Goal: Task Accomplishment & Management: Complete application form

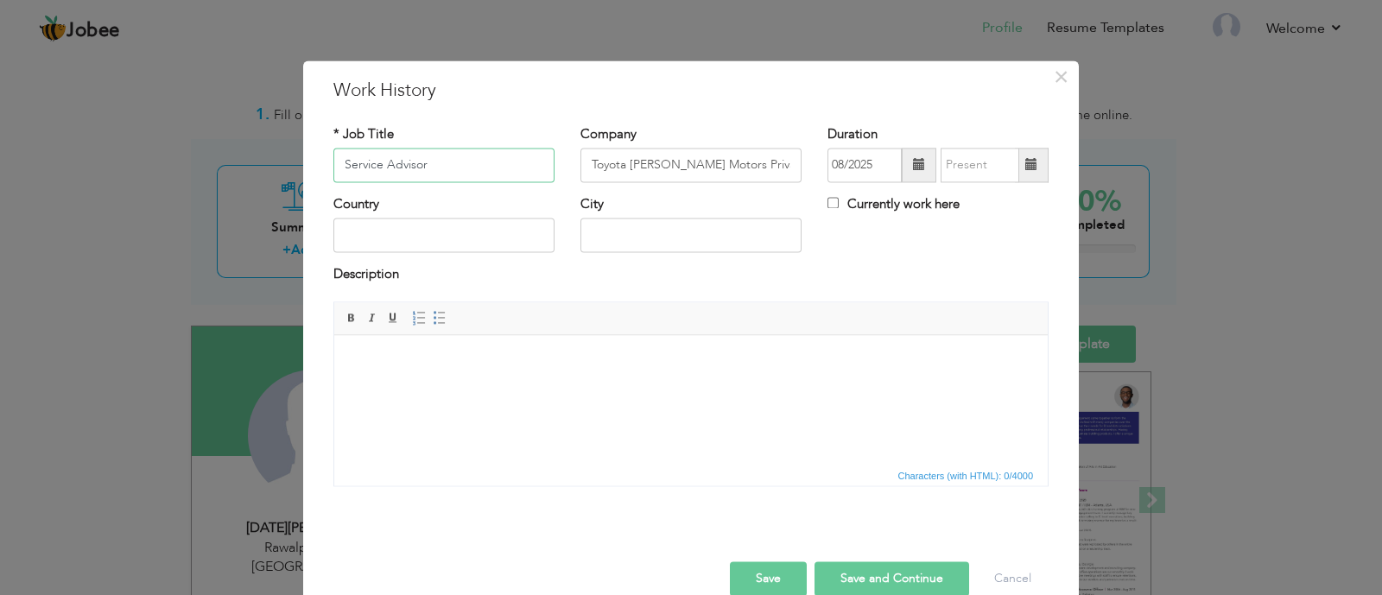
click at [492, 162] on input "Service Advisor" at bounding box center [443, 165] width 221 height 35
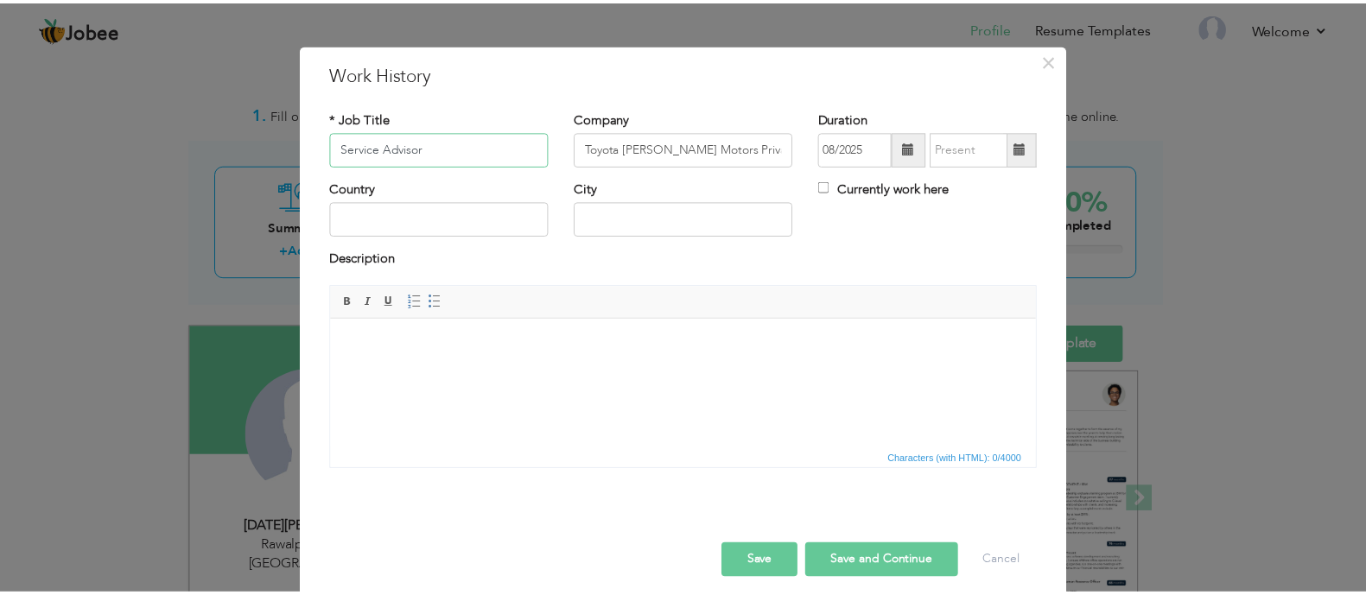
scroll to position [30, 0]
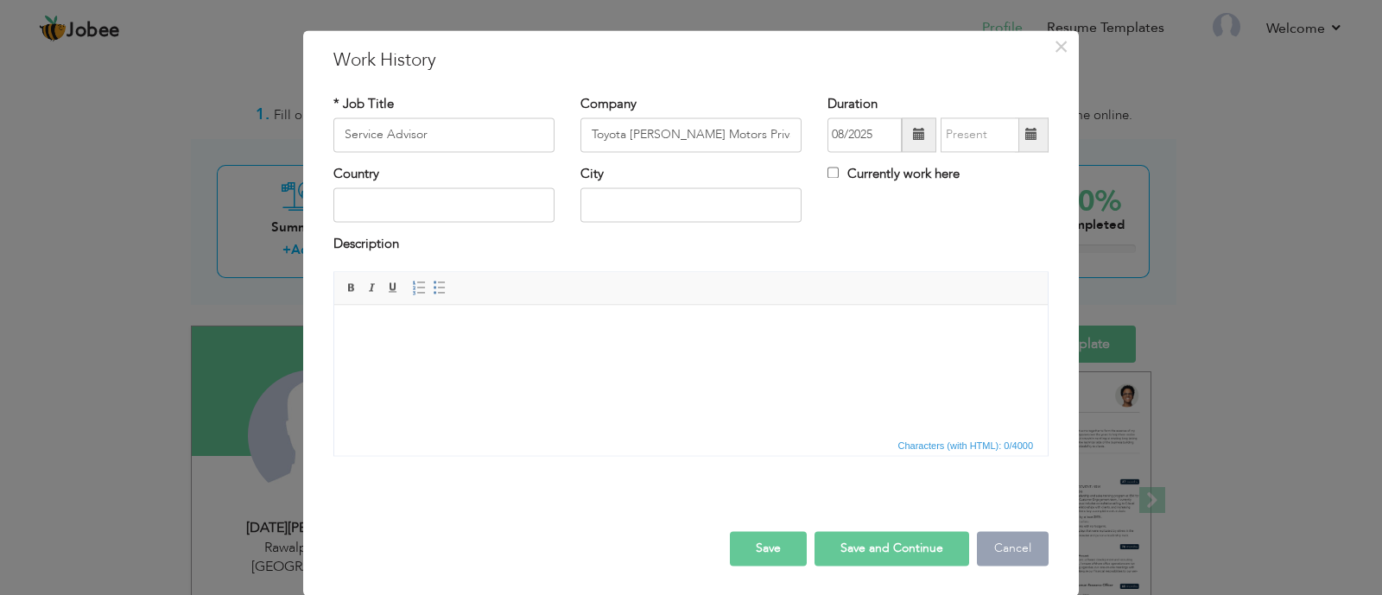
click at [998, 555] on button "Cancel" at bounding box center [1013, 548] width 72 height 35
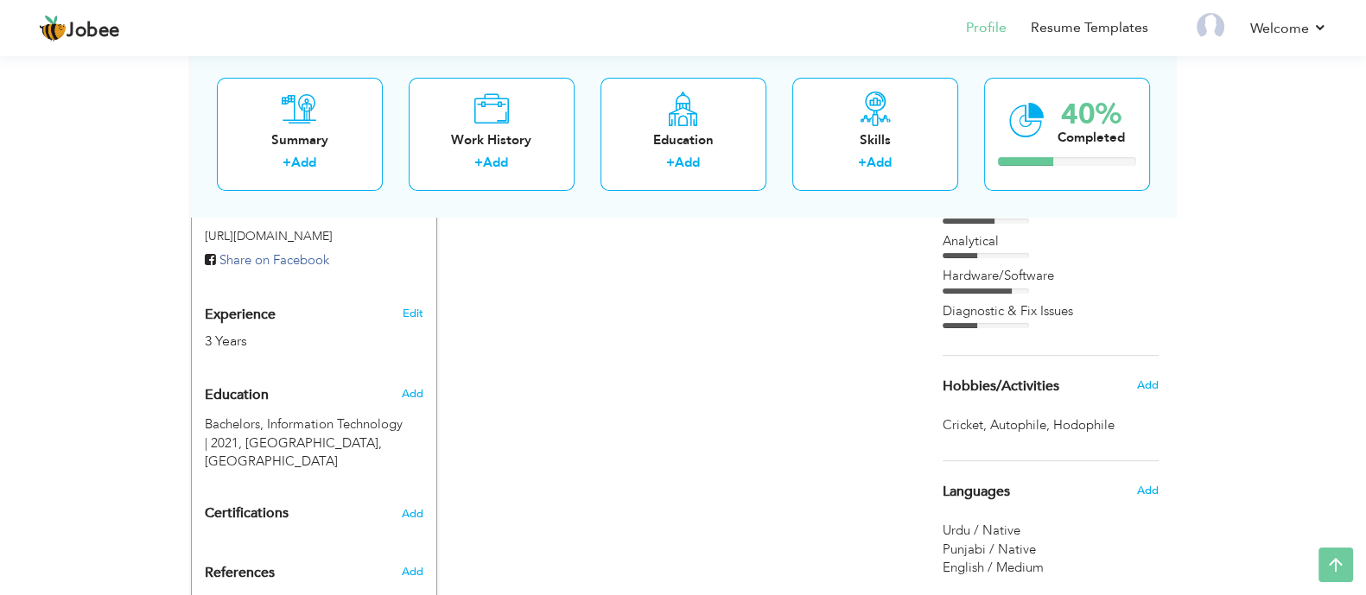
scroll to position [0, 0]
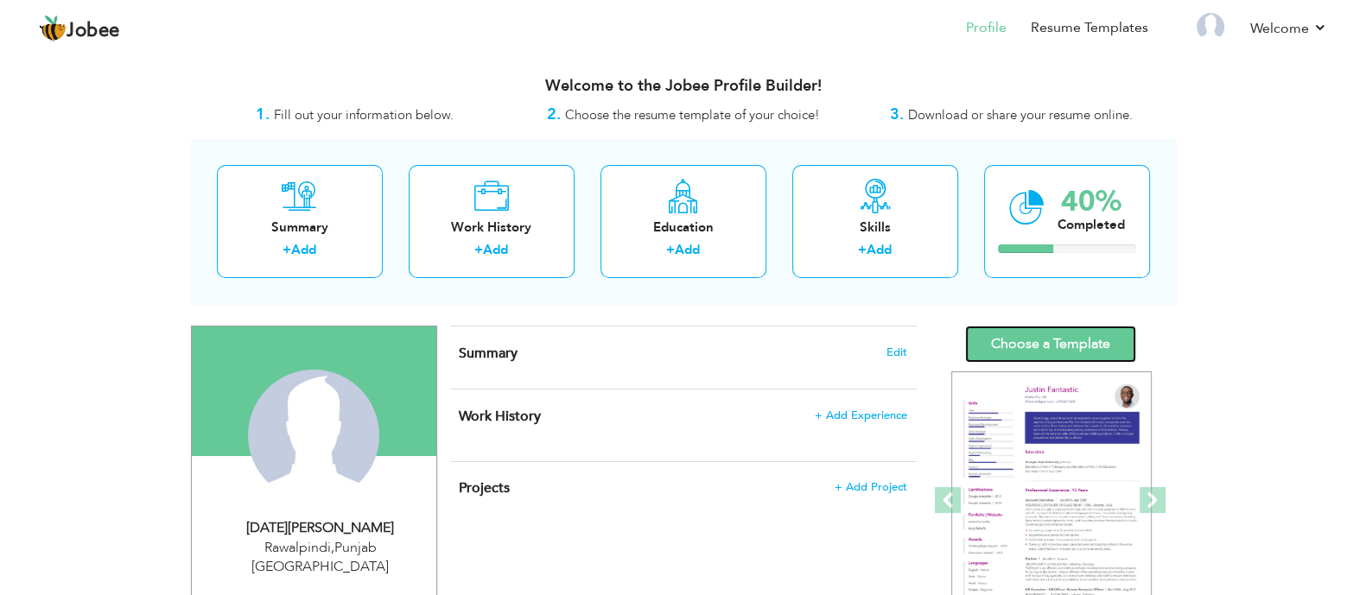
click at [1093, 346] on link "Choose a Template" at bounding box center [1050, 344] width 171 height 37
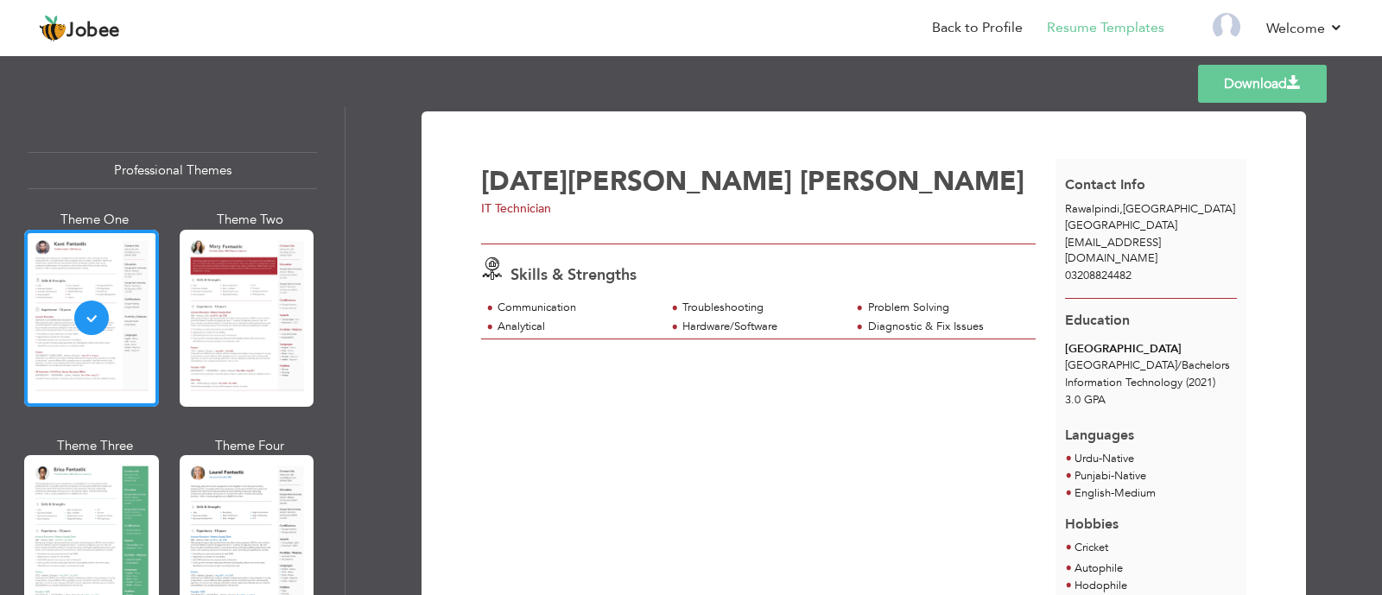
click at [530, 316] on div "Communication" at bounding box center [573, 309] width 185 height 19
click at [530, 333] on div "Analytical" at bounding box center [577, 327] width 158 height 16
click at [1131, 375] on span "Information Technology" at bounding box center [1123, 383] width 117 height 16
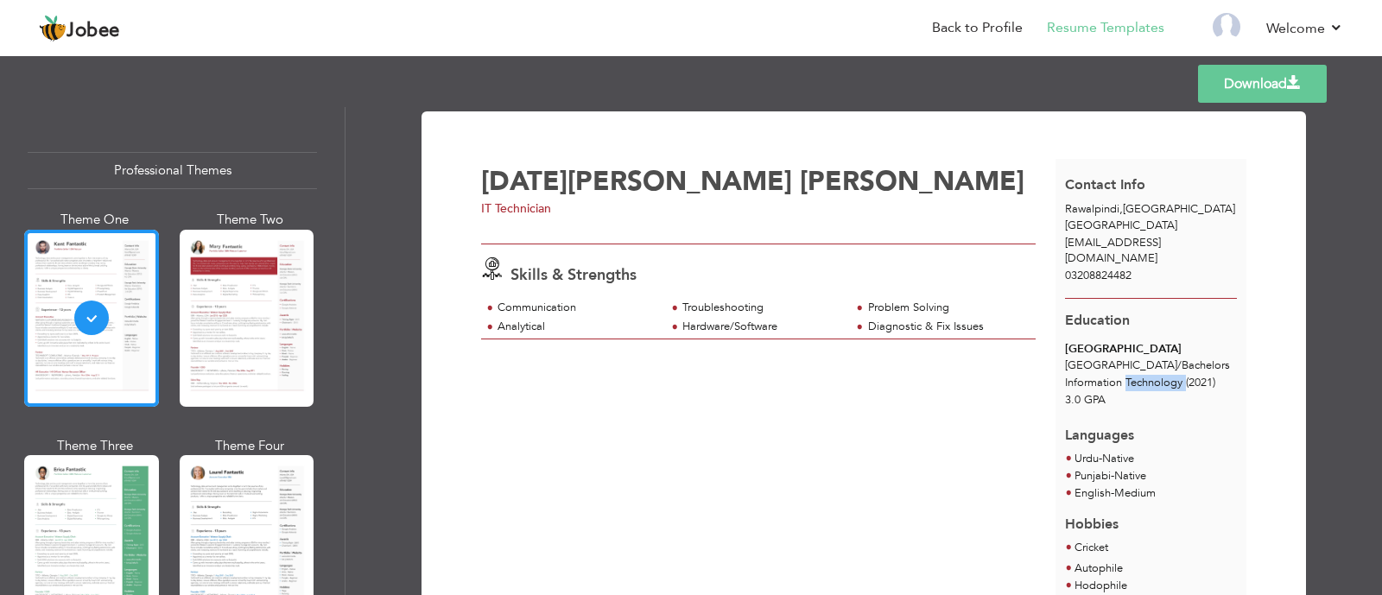
click at [1131, 375] on span "Information Technology" at bounding box center [1123, 383] width 117 height 16
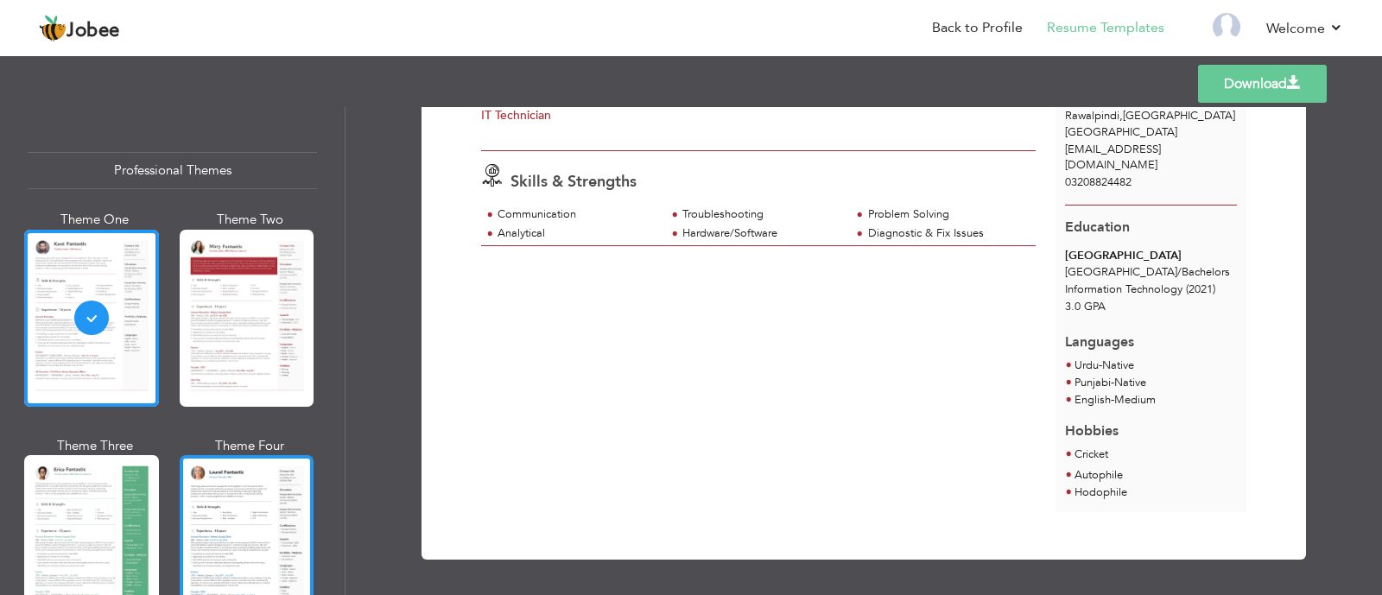
click at [259, 473] on div at bounding box center [247, 543] width 135 height 177
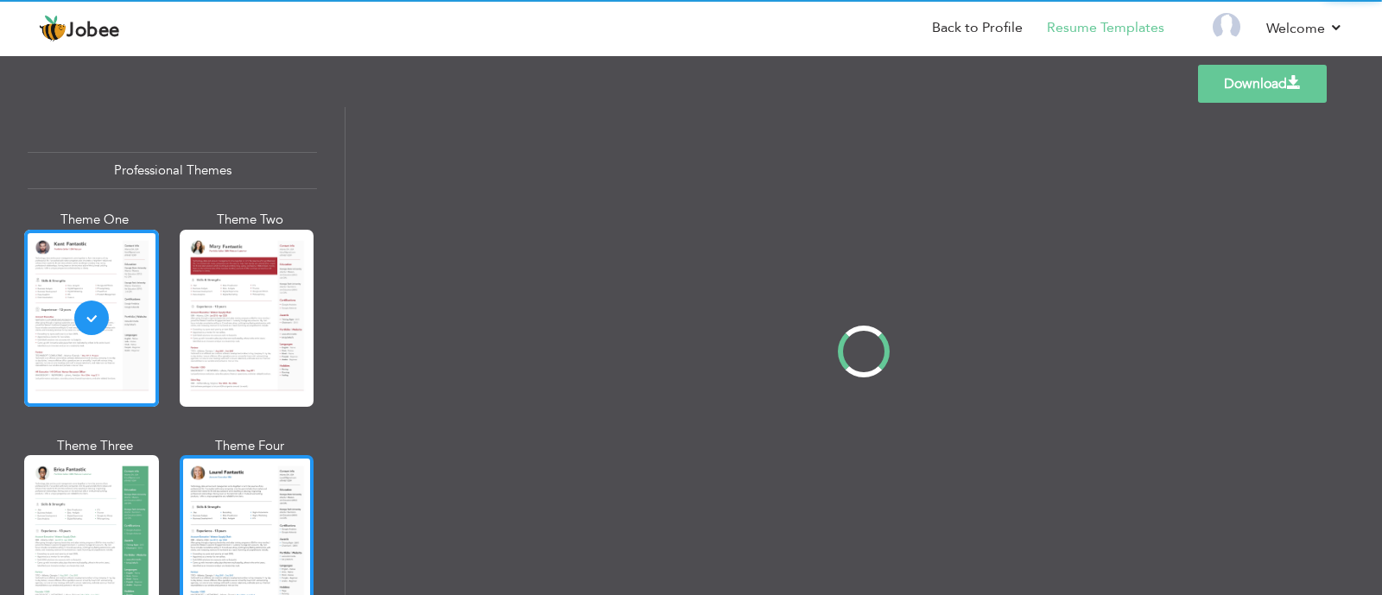
scroll to position [0, 0]
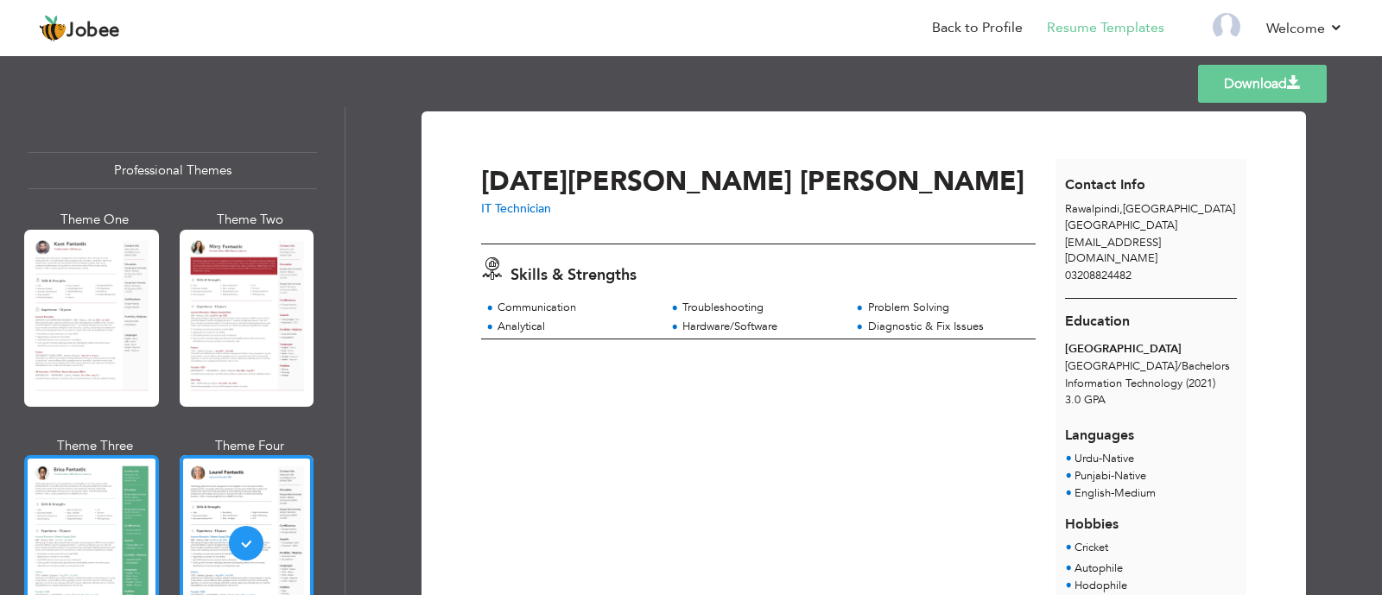
click at [91, 505] on div at bounding box center [91, 543] width 135 height 177
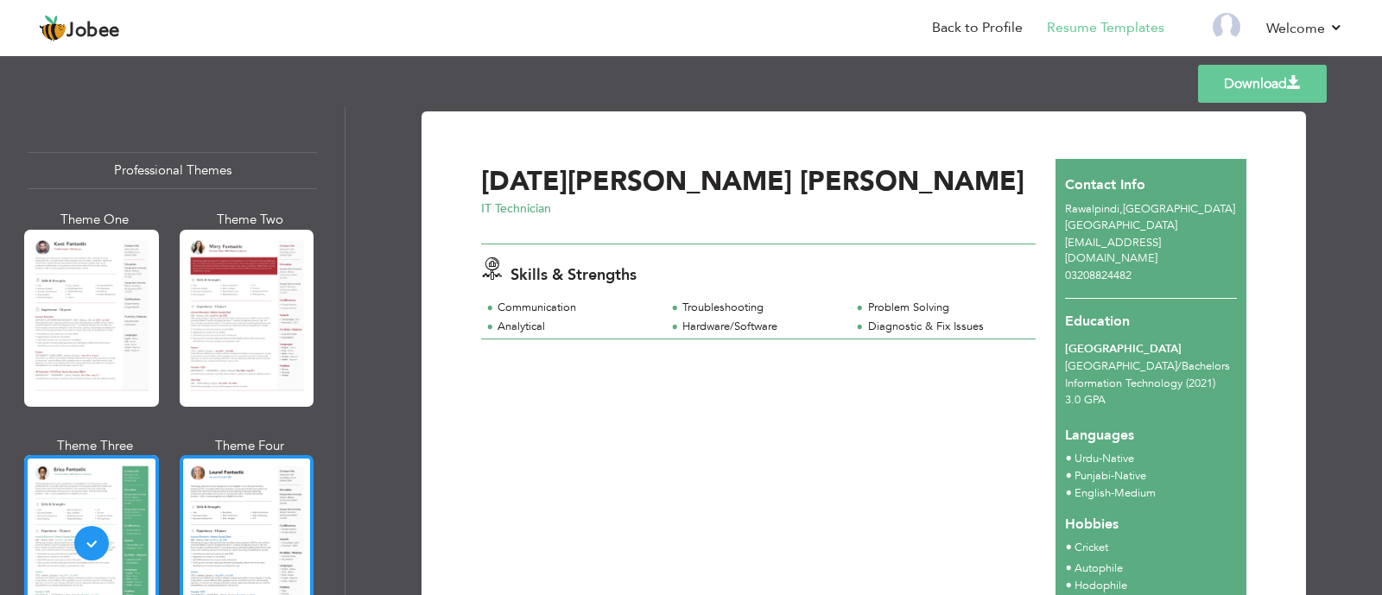
click at [225, 524] on div at bounding box center [247, 543] width 135 height 177
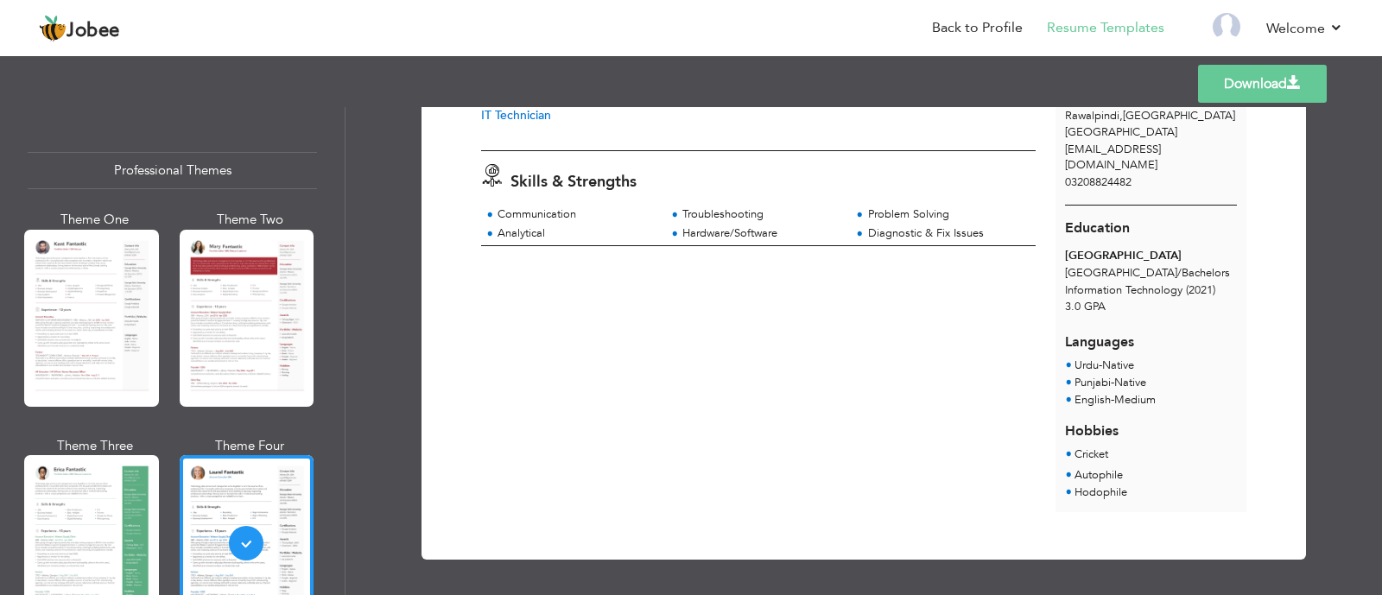
scroll to position [288, 0]
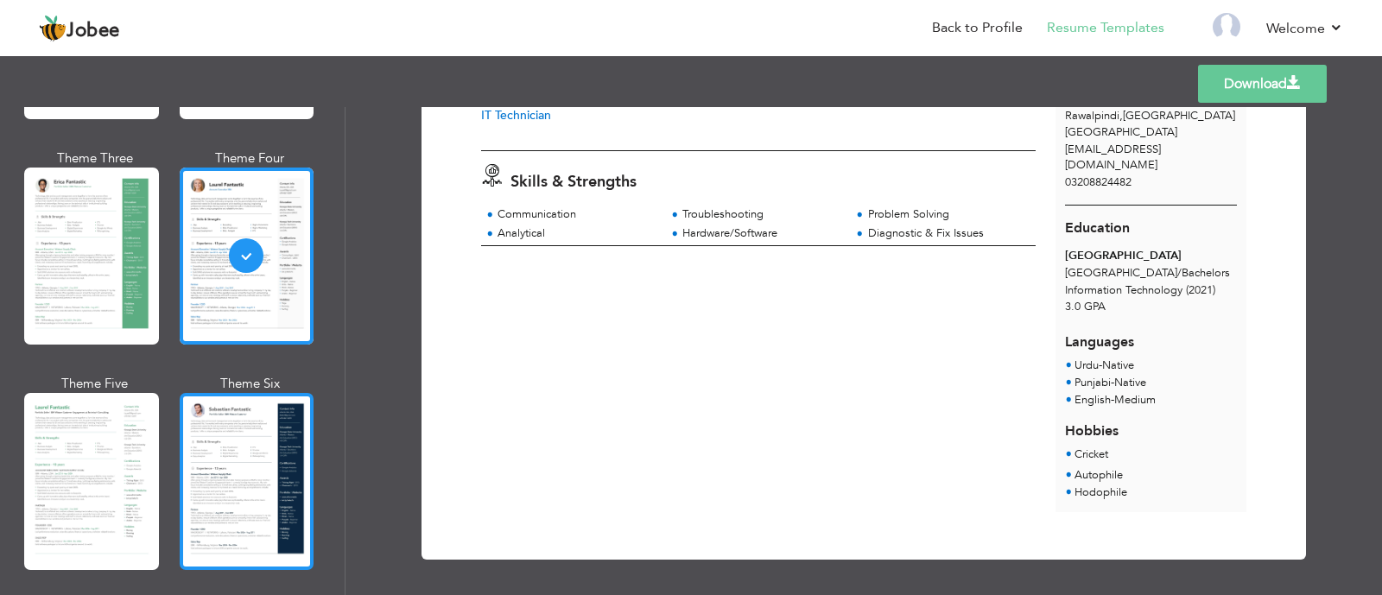
click at [268, 459] on div at bounding box center [247, 481] width 135 height 177
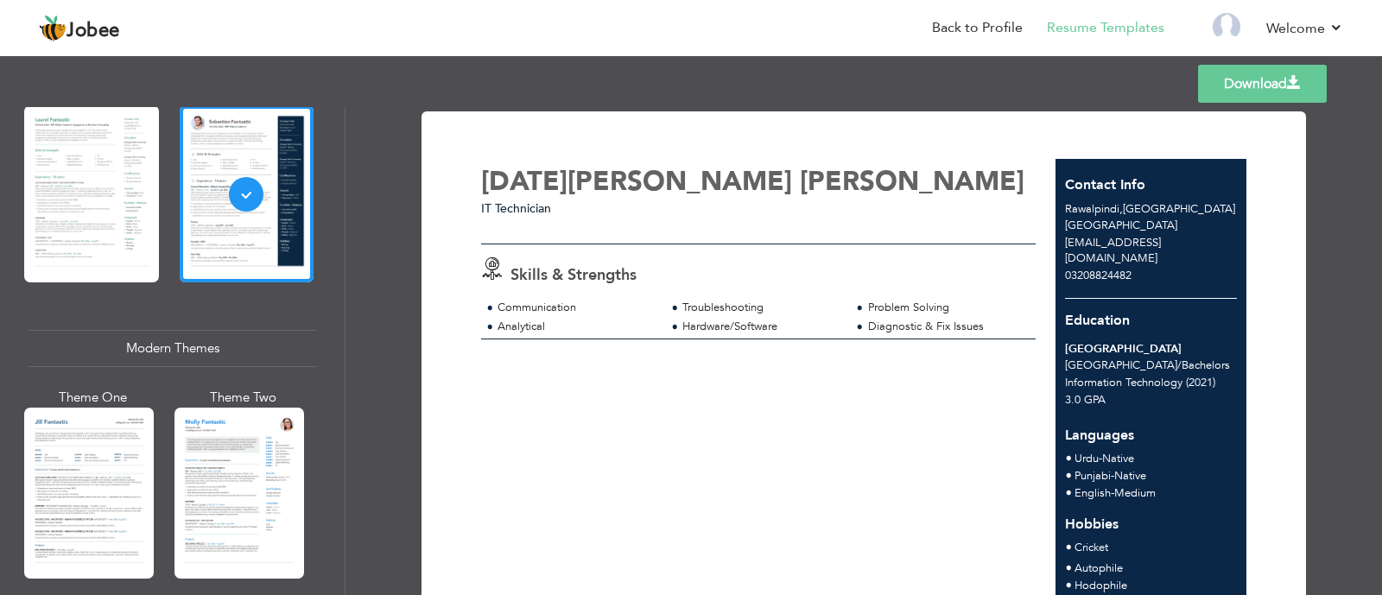
scroll to position [0, 0]
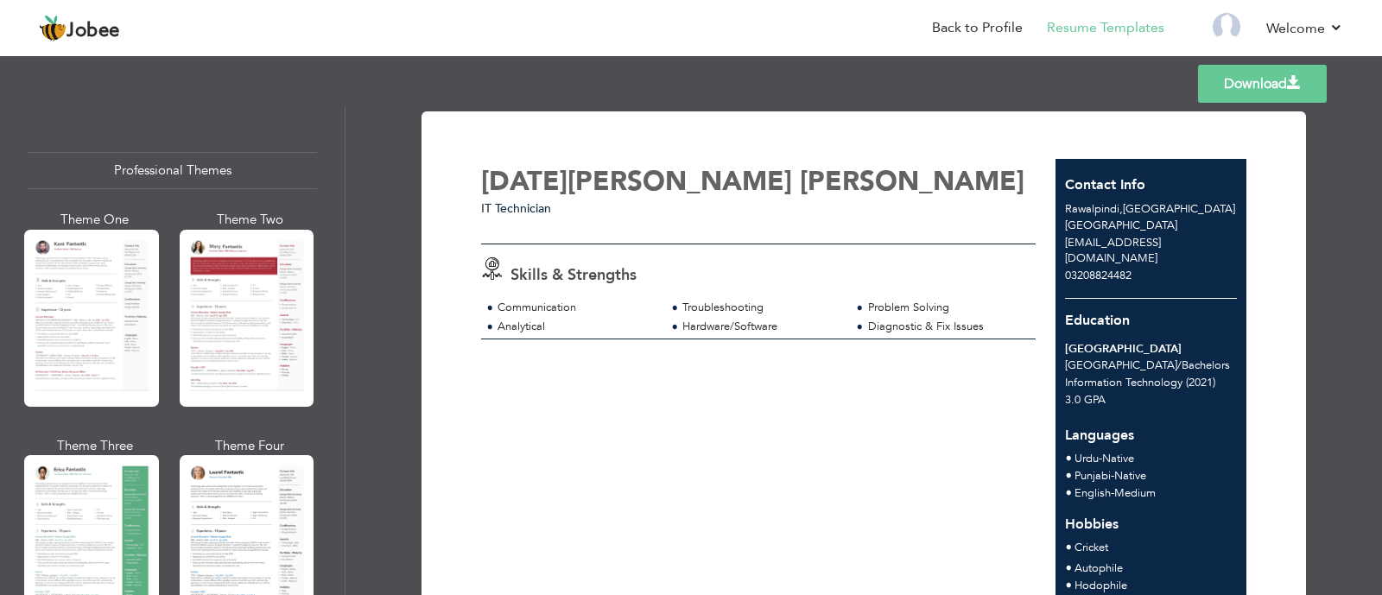
click at [202, 168] on div "Professional Themes" at bounding box center [172, 170] width 289 height 37
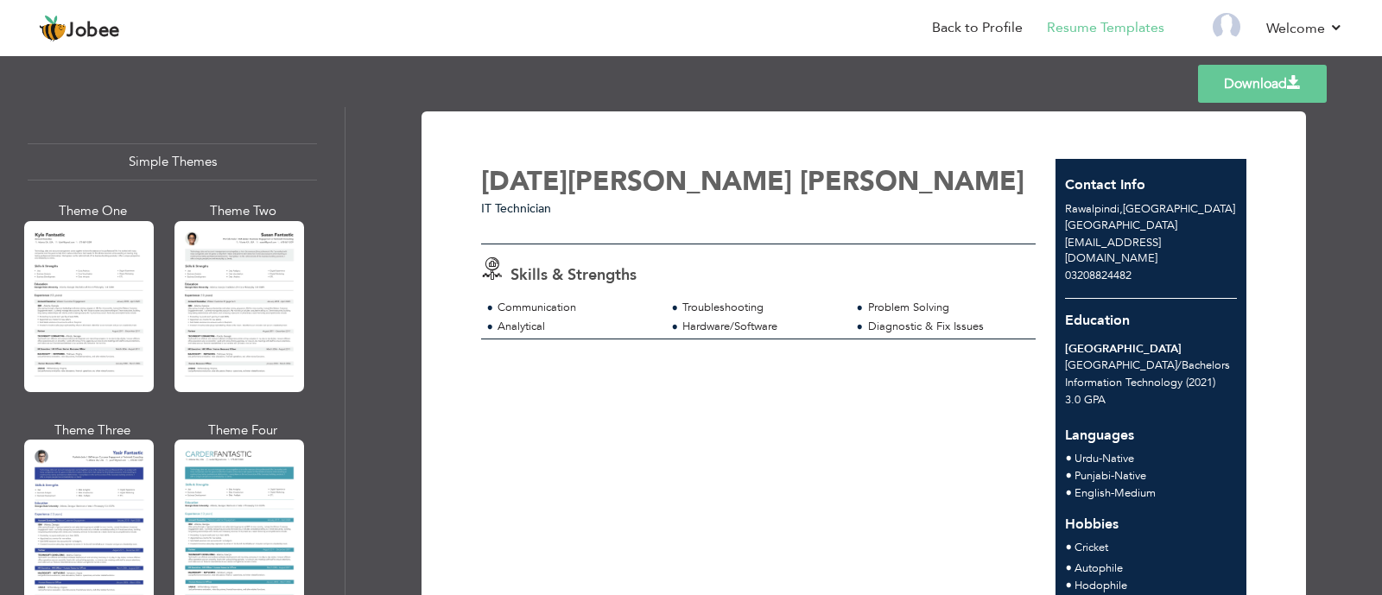
scroll to position [3041, 0]
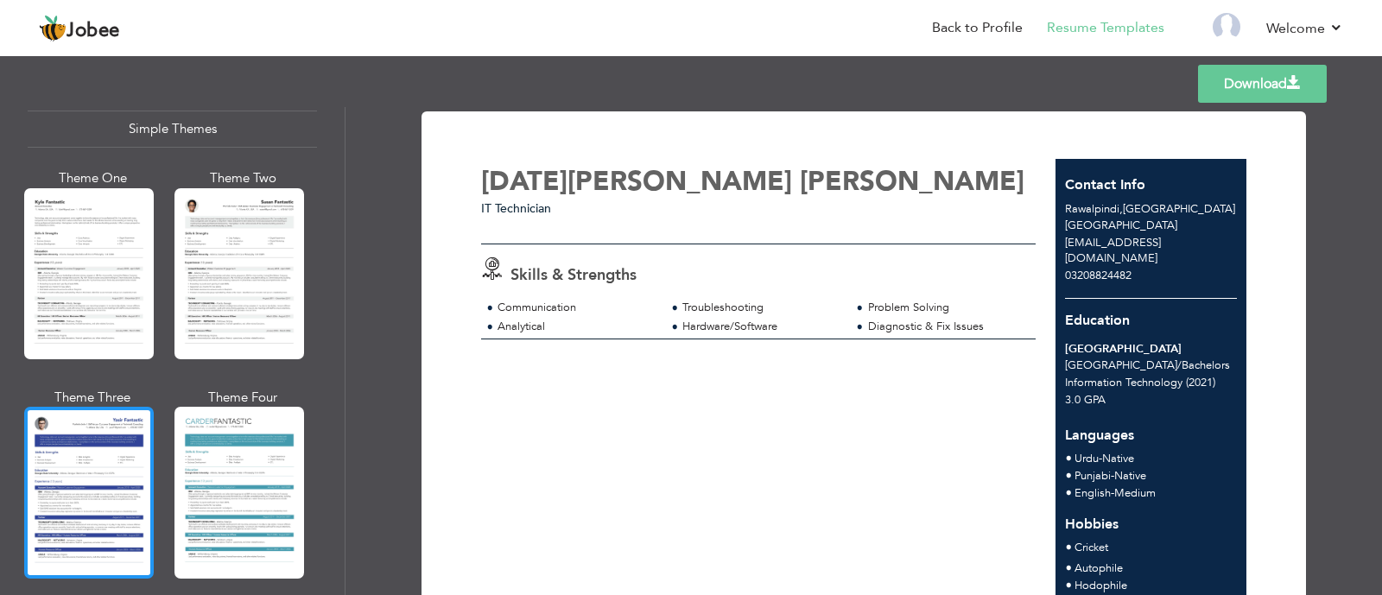
click at [128, 451] on div at bounding box center [89, 492] width 130 height 171
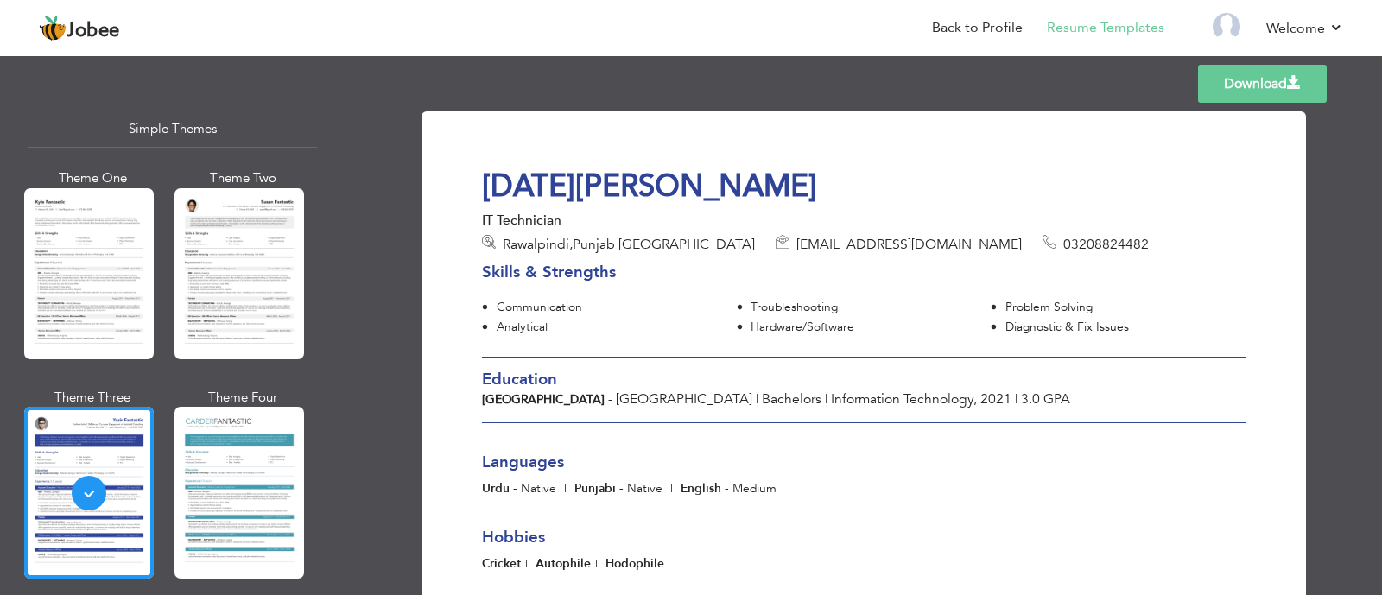
scroll to position [190, 0]
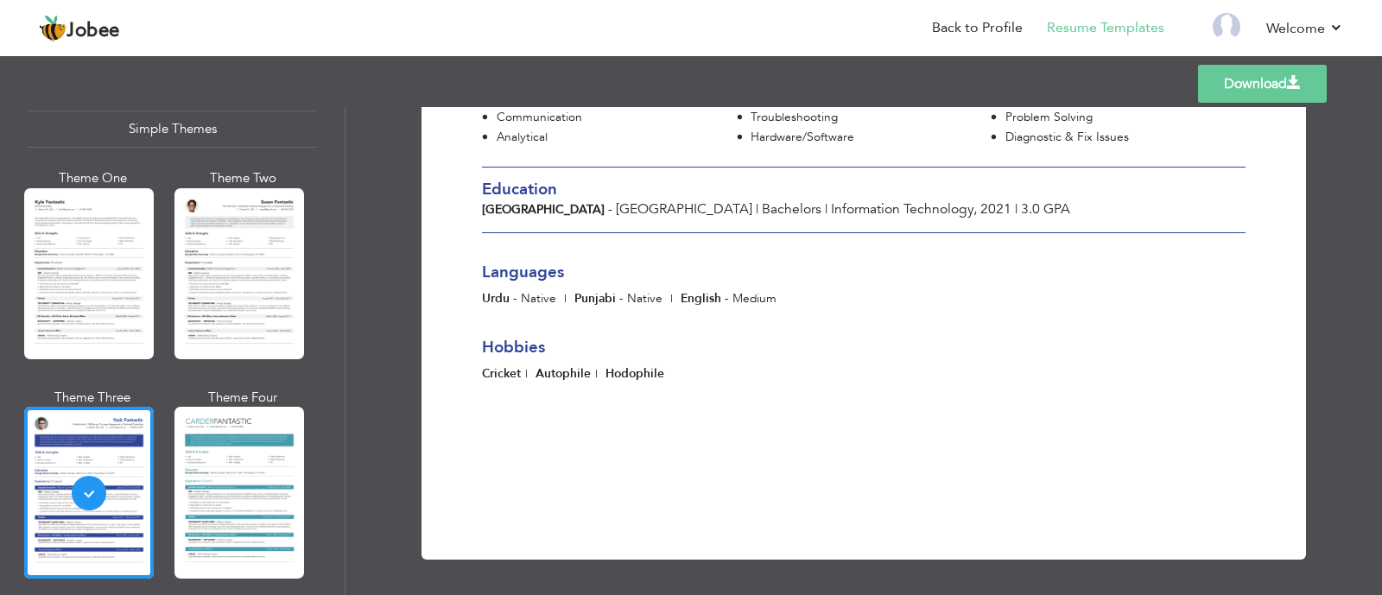
click at [10, 248] on div "Professional Themes Theme One Theme Two Theme Three Theme Six" at bounding box center [172, 351] width 345 height 488
click at [66, 250] on div at bounding box center [89, 273] width 130 height 171
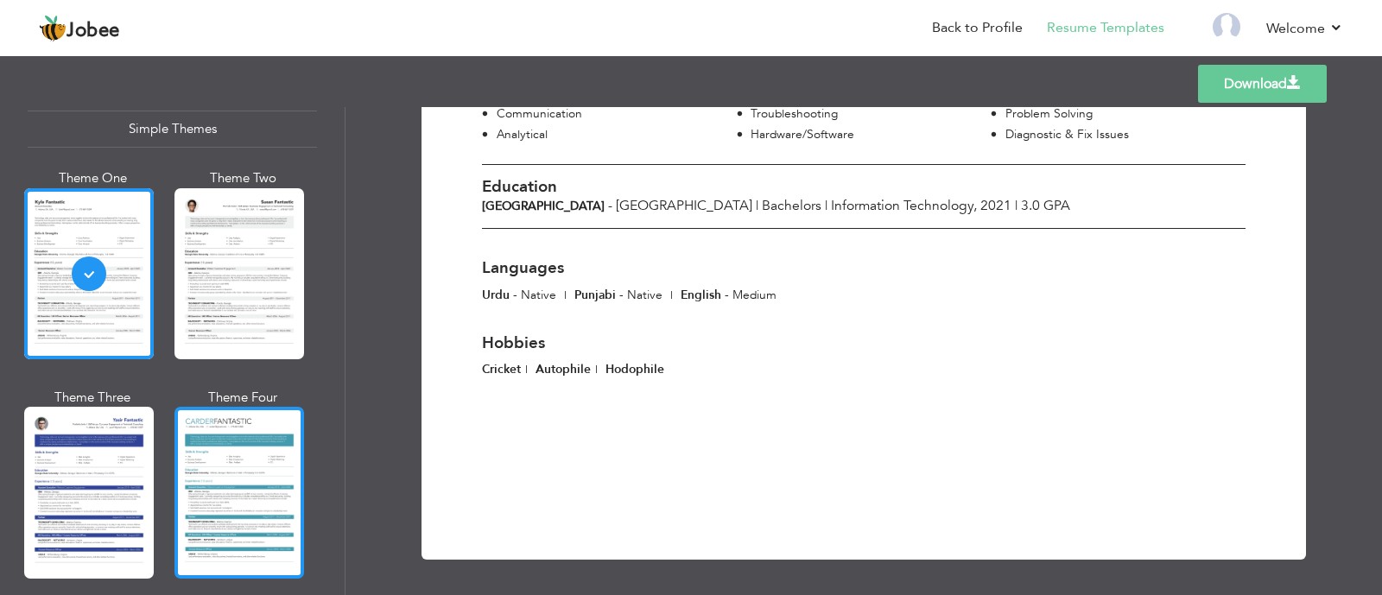
click at [272, 451] on div at bounding box center [240, 492] width 130 height 171
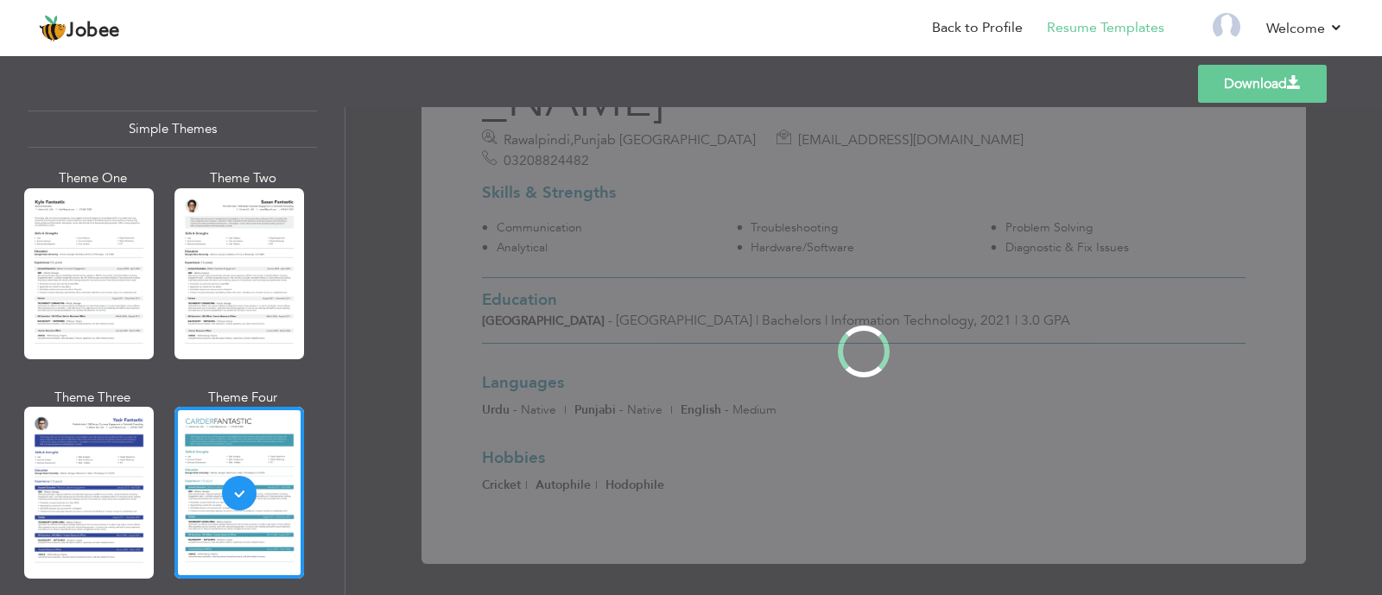
scroll to position [0, 0]
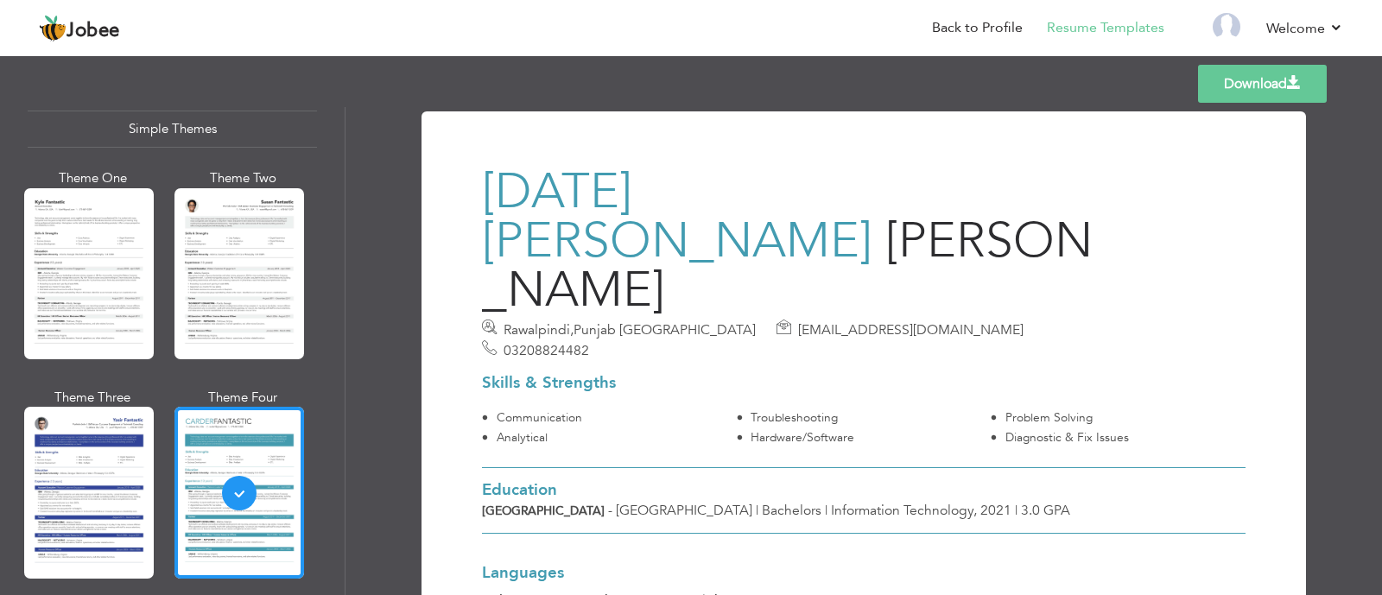
click at [535, 374] on h3 "Skills & Strengths" at bounding box center [864, 383] width 764 height 18
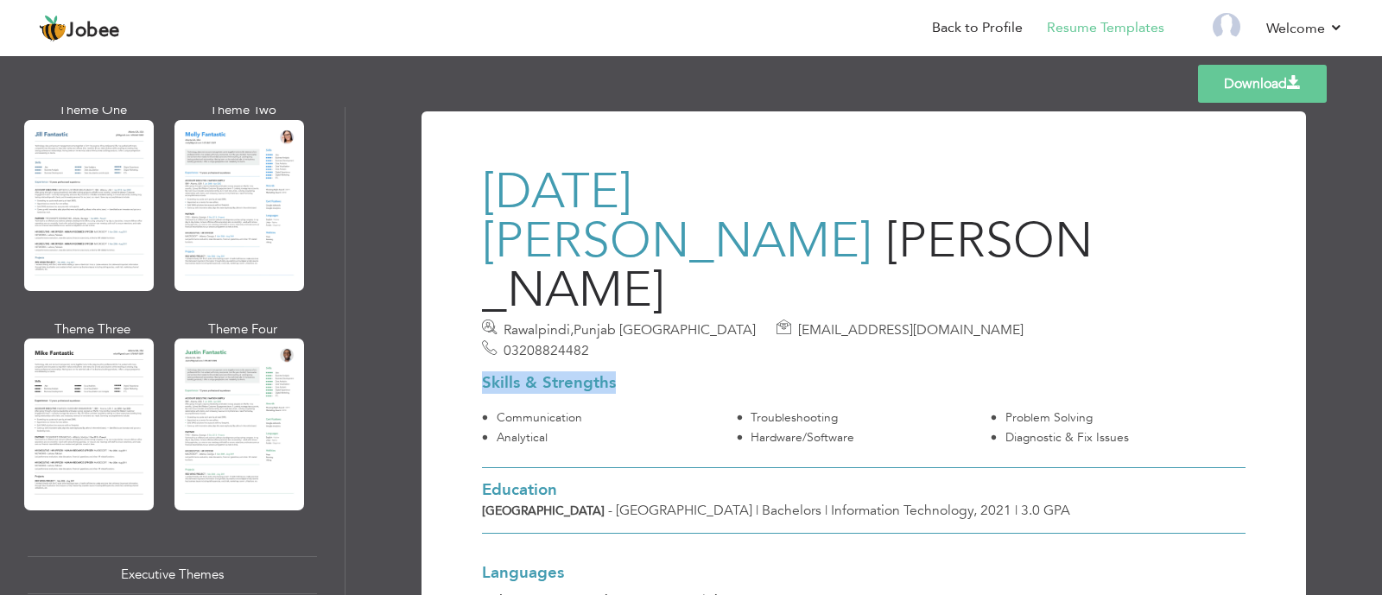
scroll to position [1152, 0]
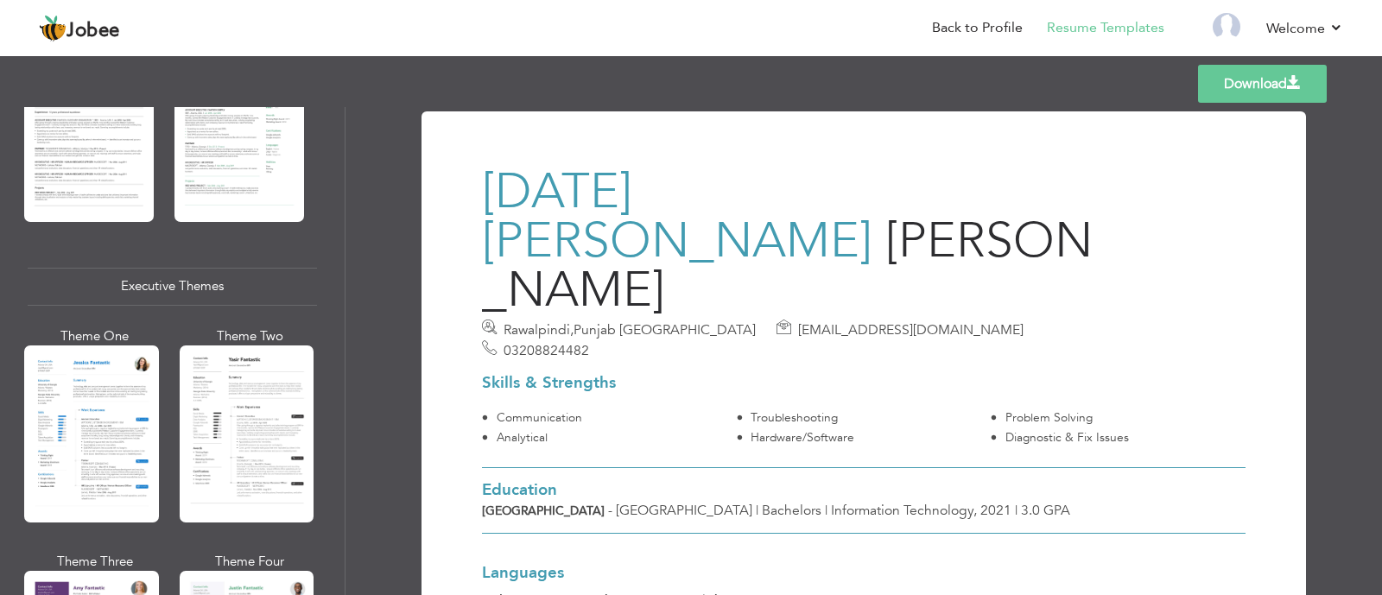
click at [188, 278] on div "Executive Themes" at bounding box center [172, 286] width 289 height 37
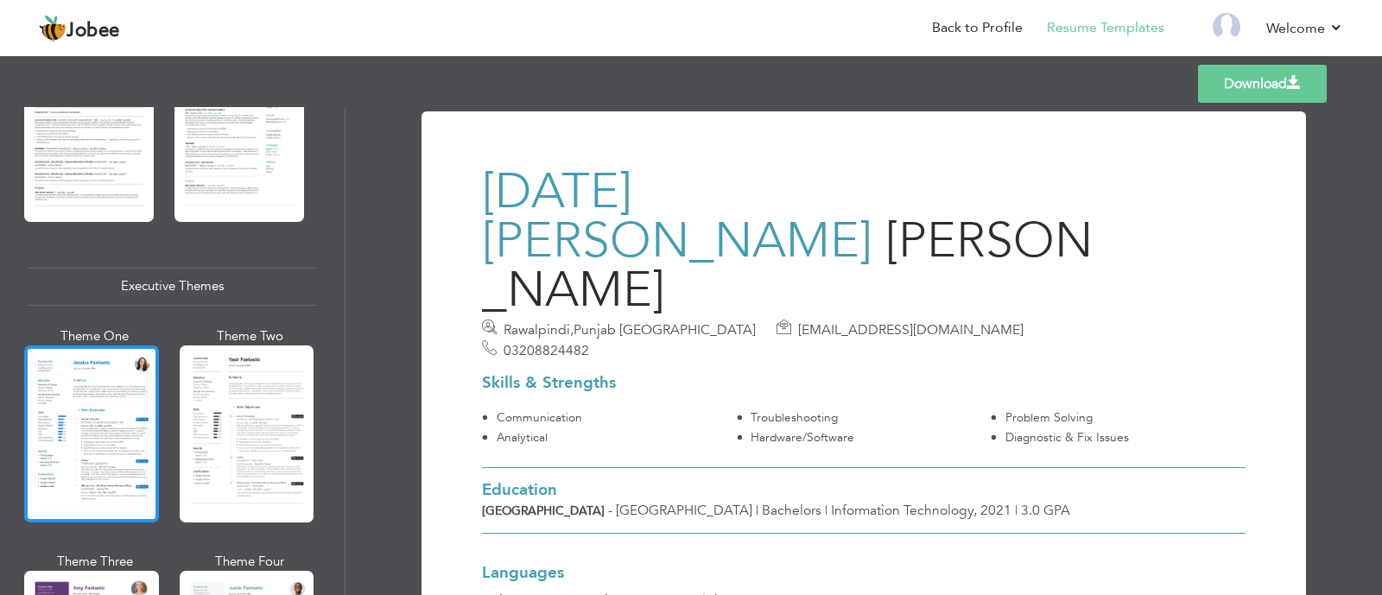
click at [78, 437] on div at bounding box center [91, 434] width 135 height 177
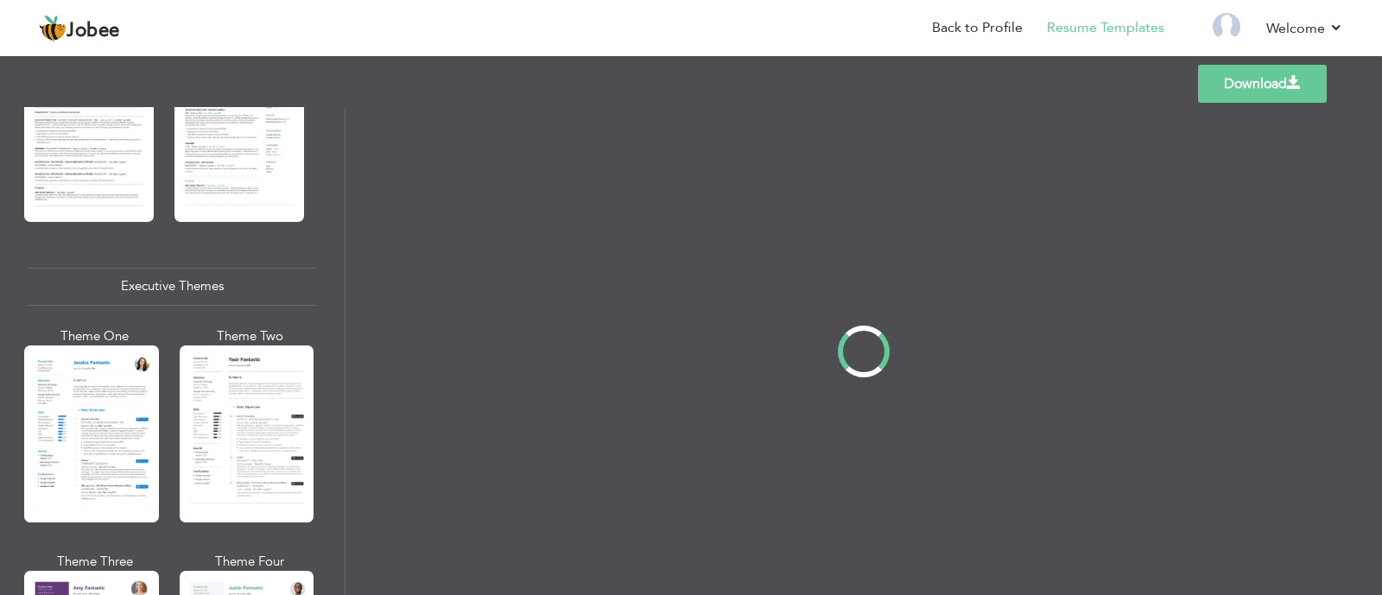
scroll to position [1150, 0]
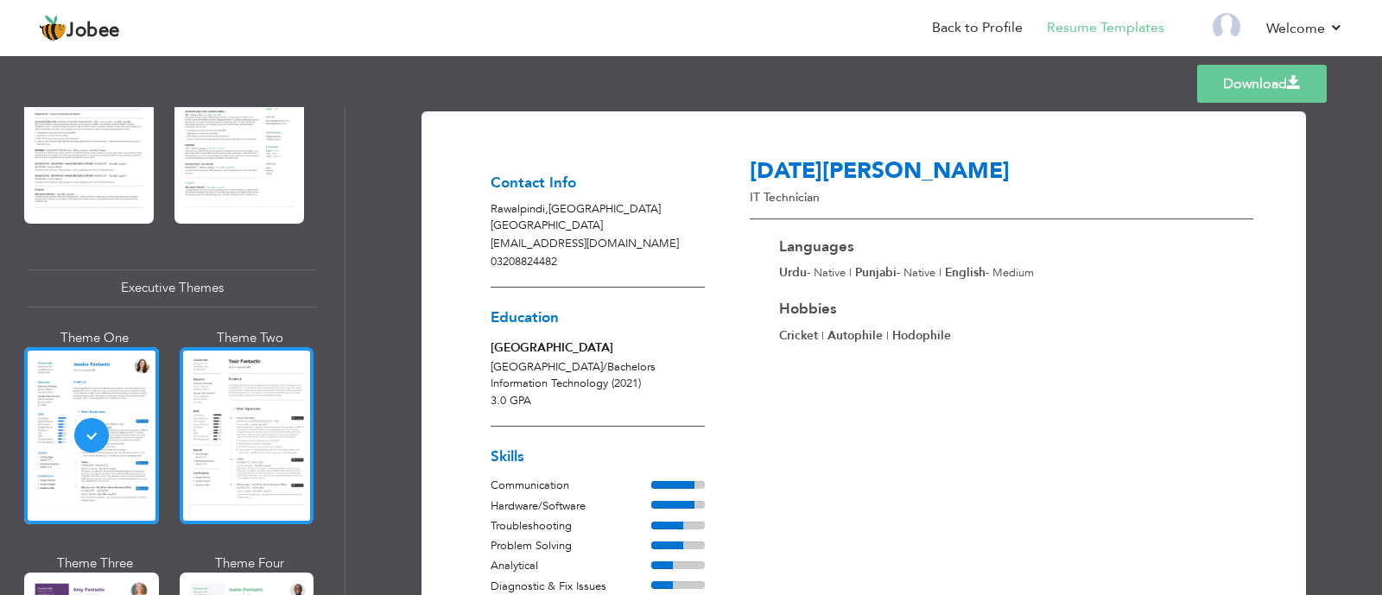
click at [251, 408] on div at bounding box center [247, 435] width 135 height 177
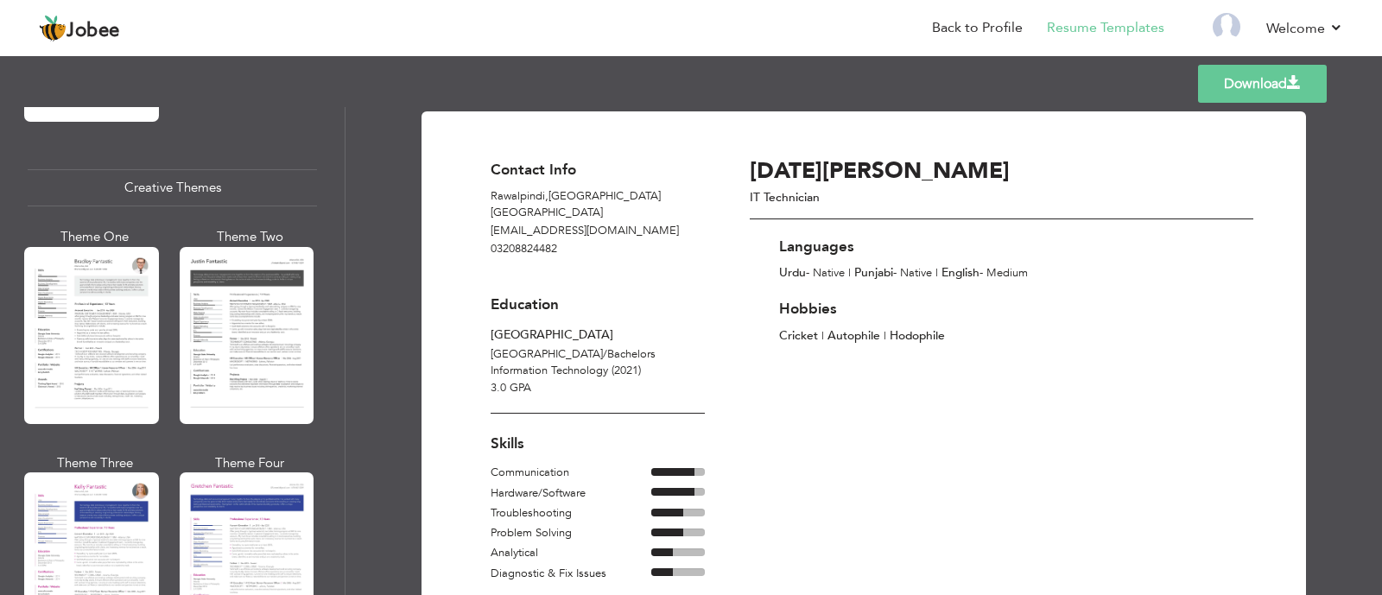
scroll to position [2015, 0]
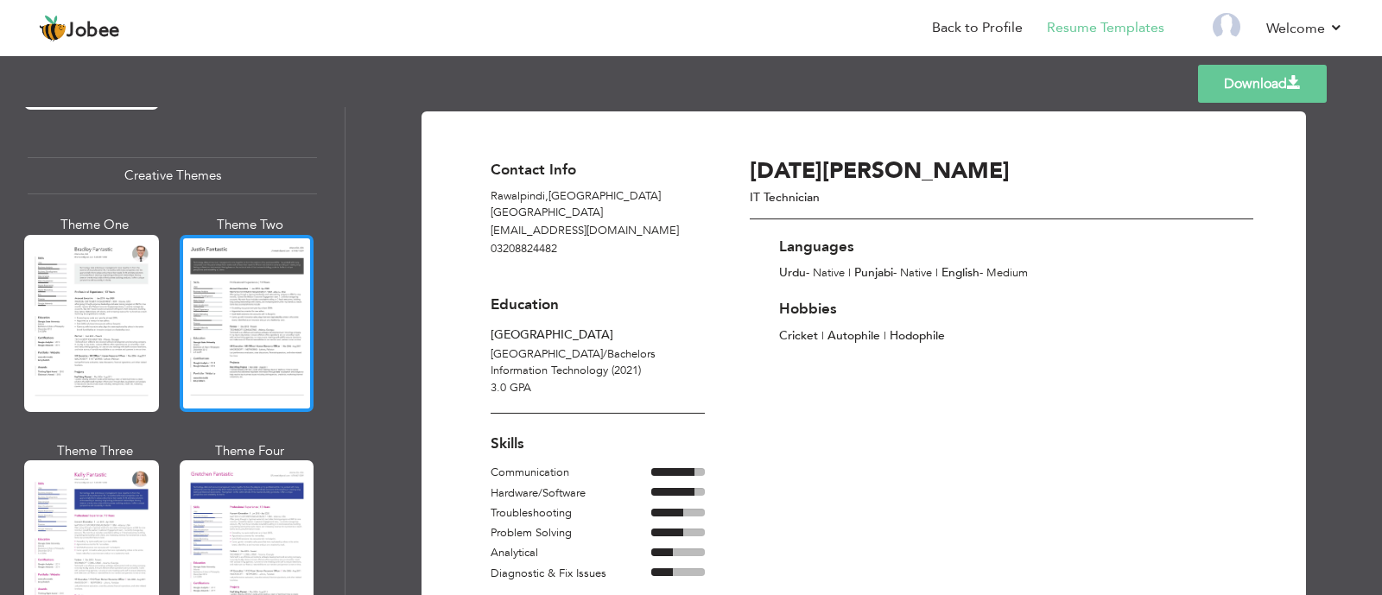
click at [263, 341] on div at bounding box center [247, 323] width 135 height 177
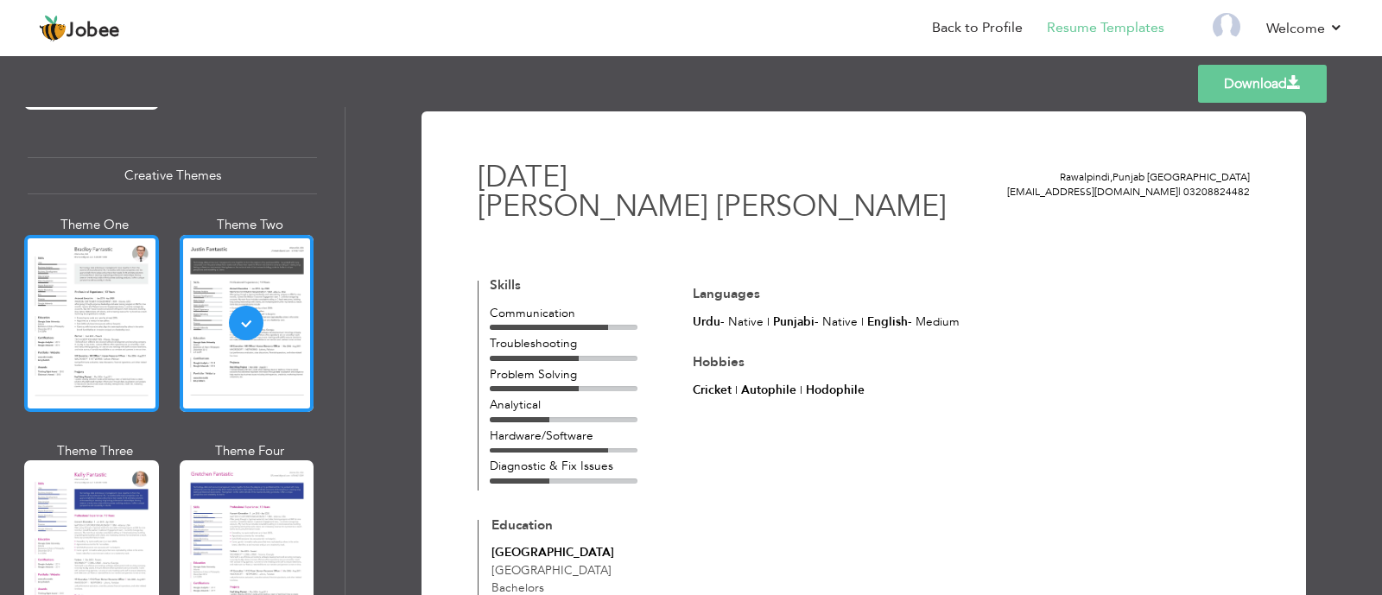
click at [115, 320] on div at bounding box center [91, 323] width 135 height 177
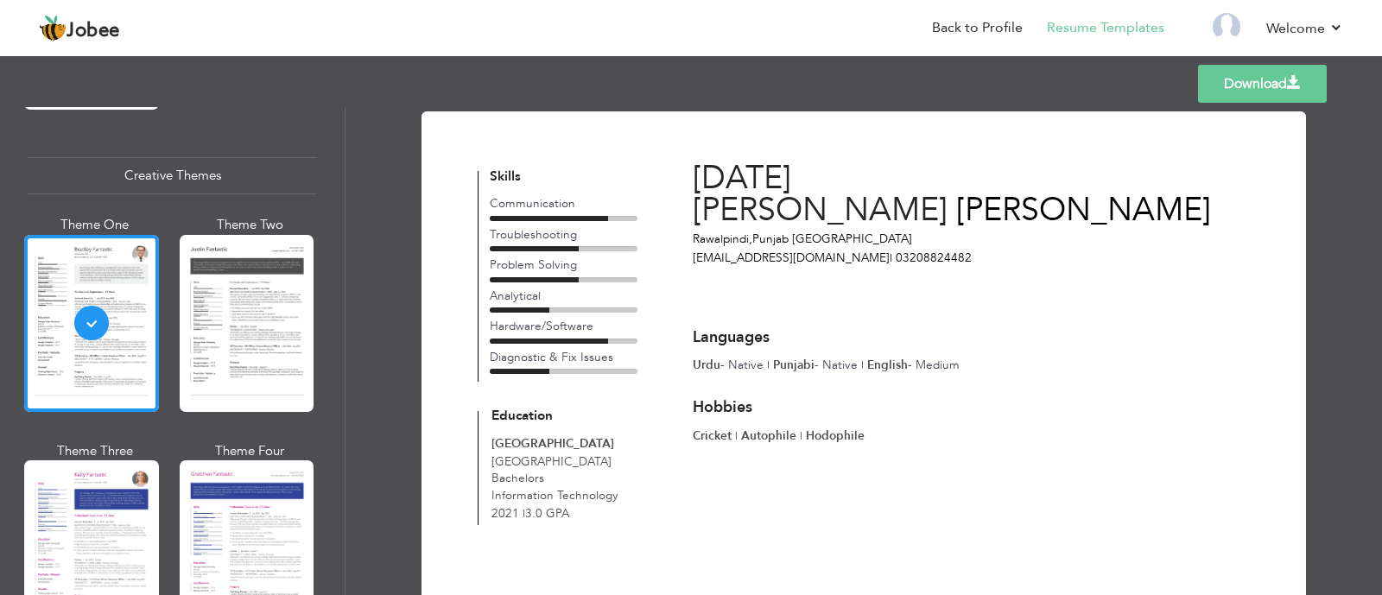
scroll to position [101, 0]
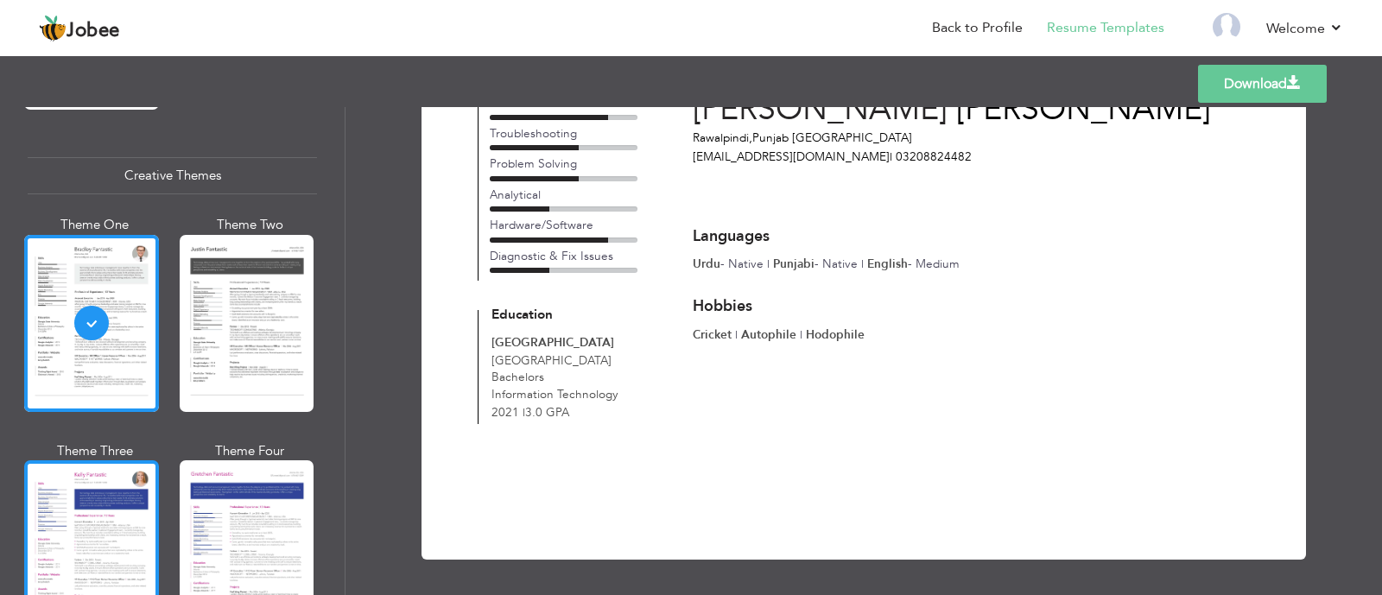
click at [97, 511] on div at bounding box center [91, 548] width 135 height 177
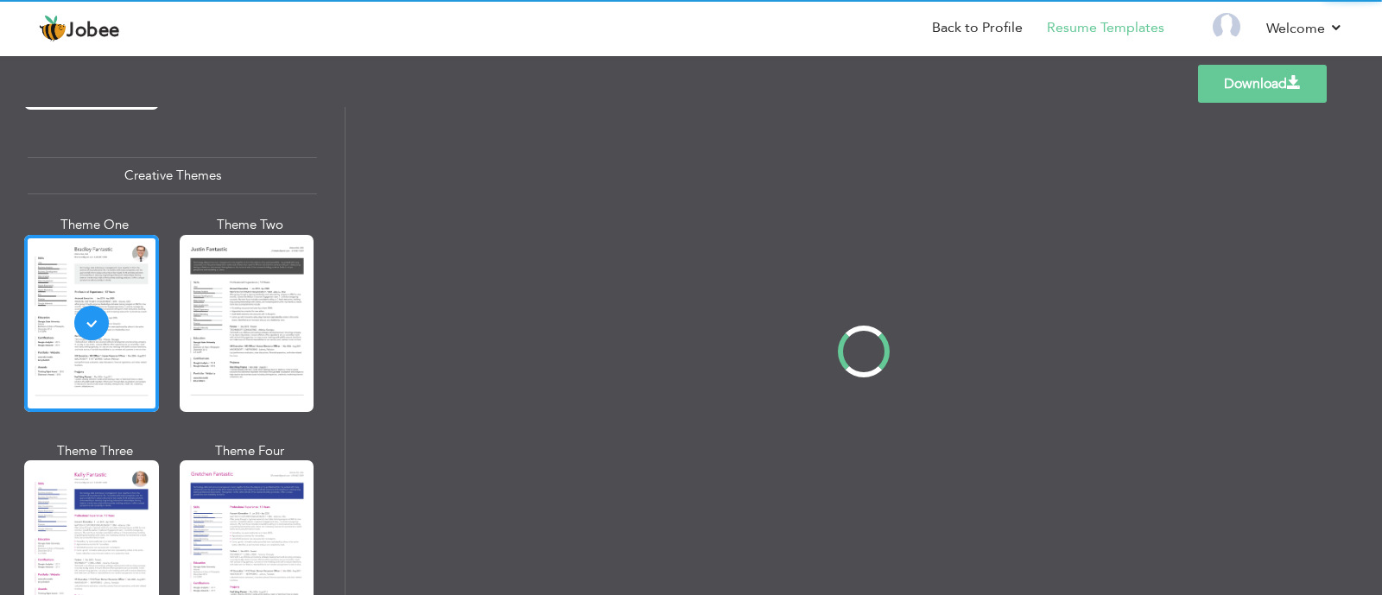
scroll to position [0, 0]
